Goal: Task Accomplishment & Management: Use online tool/utility

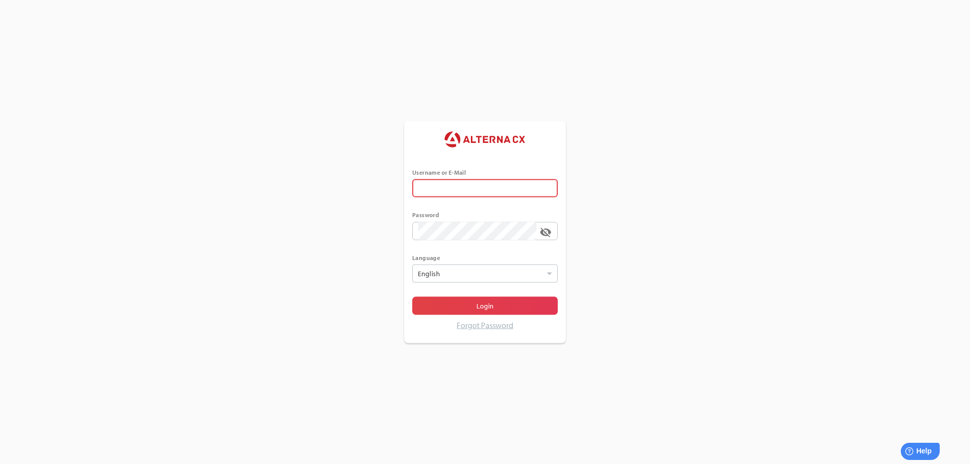
click at [547, 189] on span at bounding box center [546, 188] width 8 height 8
click at [547, 189] on input "text" at bounding box center [484, 188] width 133 height 18
type input "******"
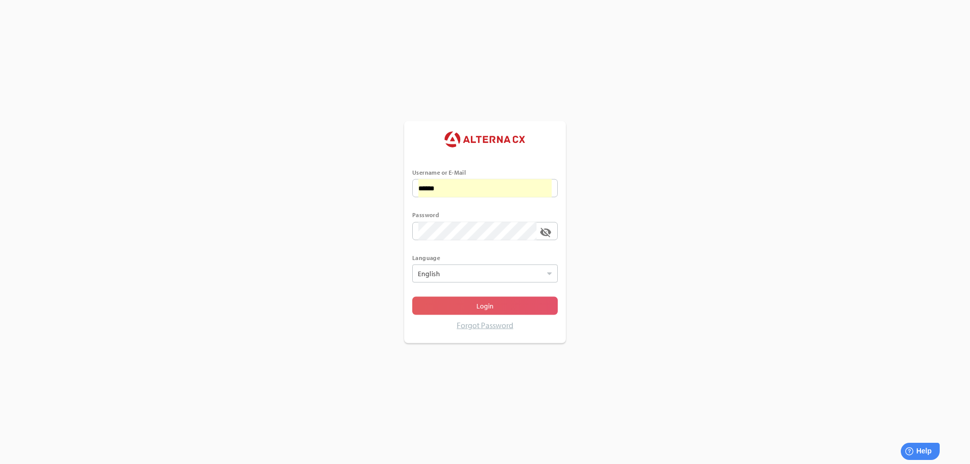
click at [483, 308] on span "Login" at bounding box center [484, 306] width 17 height 12
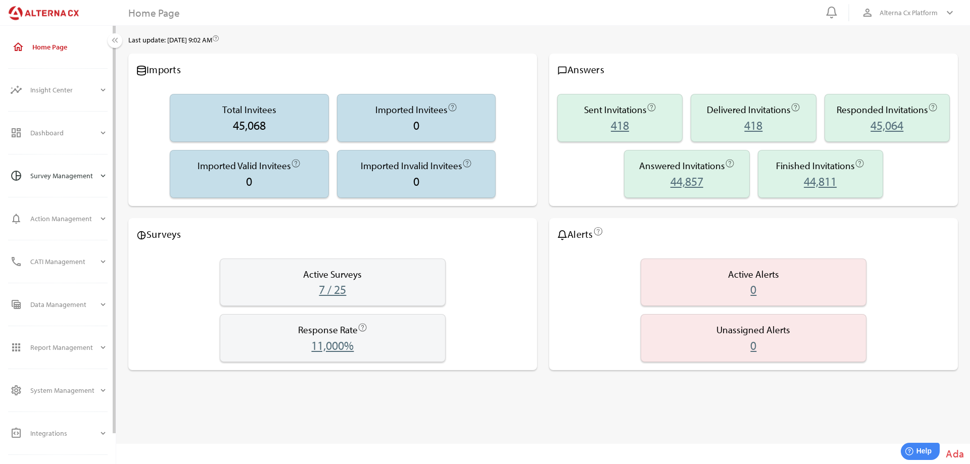
click at [50, 175] on div "Survey Management" at bounding box center [64, 176] width 68 height 24
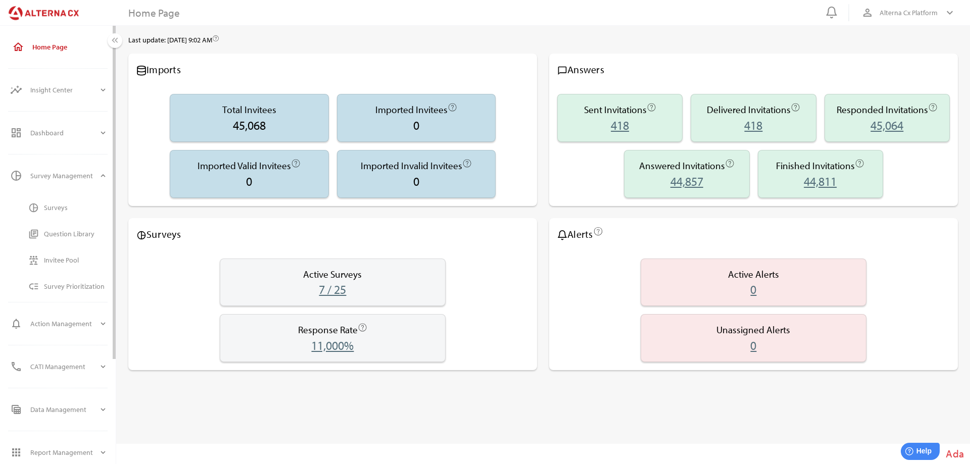
click at [54, 204] on div "Surveys" at bounding box center [76, 207] width 64 height 9
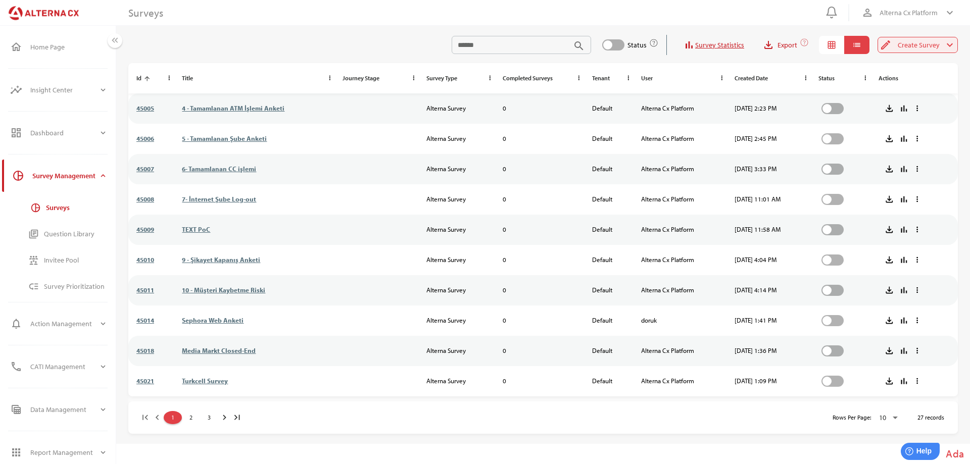
click at [913, 45] on span "Create Survey" at bounding box center [918, 45] width 42 height 12
click at [891, 63] on div "Alterna Survey" at bounding box center [916, 65] width 69 height 9
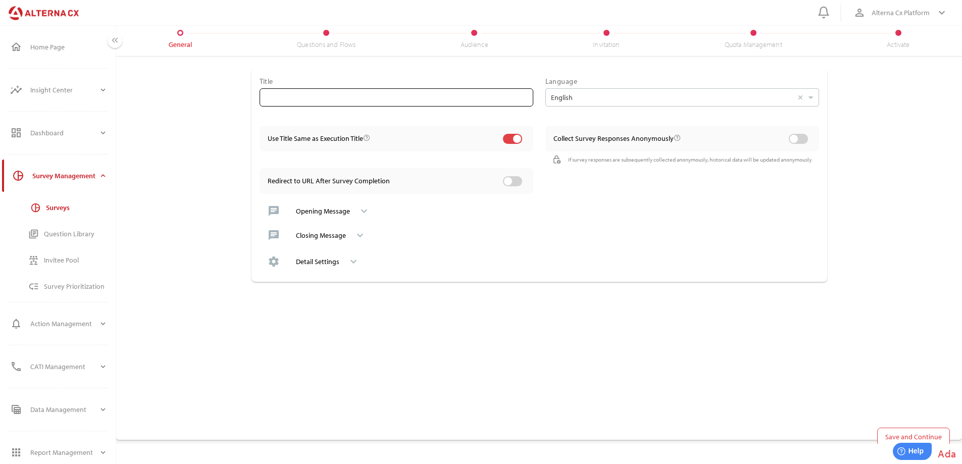
click at [313, 100] on input "text" at bounding box center [397, 97] width 262 height 18
type input "*"
type input "**********"
click at [889, 434] on span "Save and Continue" at bounding box center [913, 437] width 57 height 12
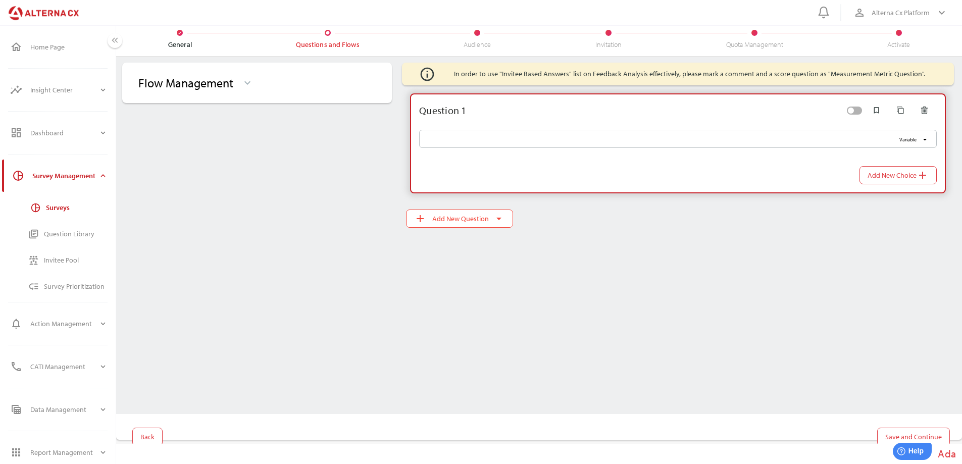
click at [248, 81] on icon "keyboard_arrow_down" at bounding box center [247, 83] width 12 height 12
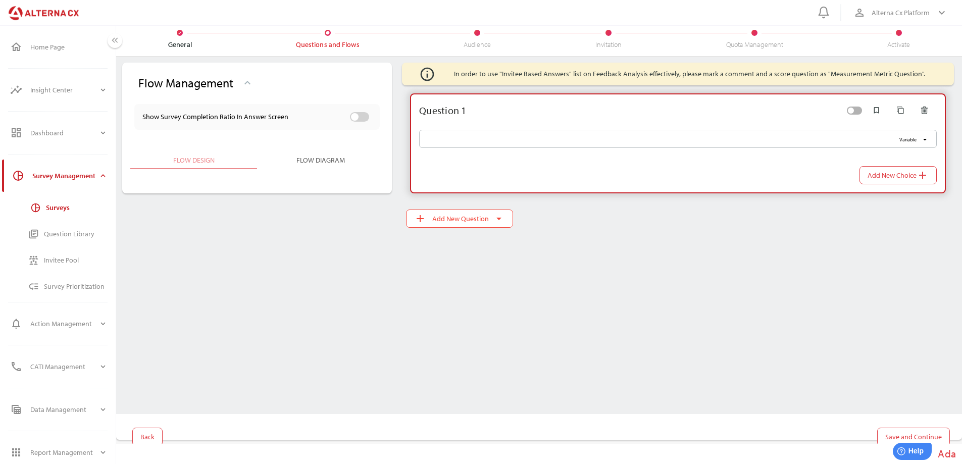
click at [294, 266] on div "Flow Management keyboard_arrow_down Show Survey Completion Ratio In Answer Scre…" at bounding box center [257, 236] width 282 height 358
click at [499, 137] on input "Variable arrow_drop_down" at bounding box center [660, 139] width 470 height 18
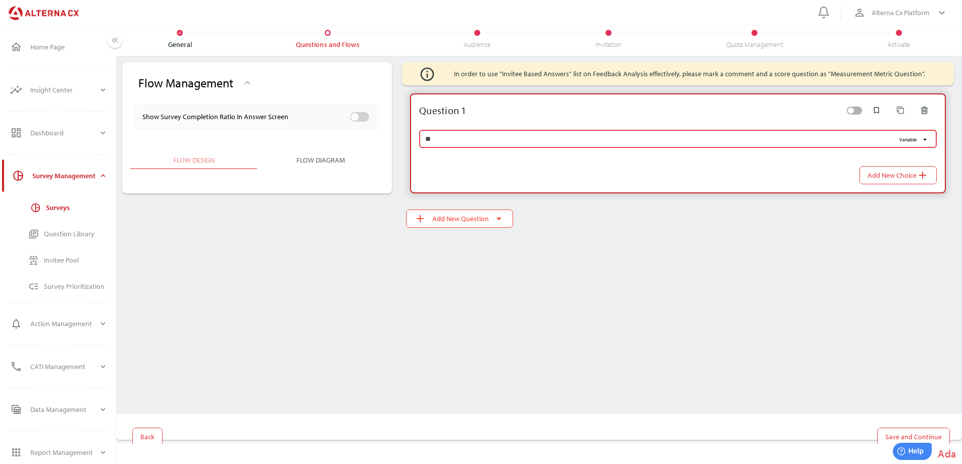
type input "*"
